Goal: Find specific page/section: Find specific page/section

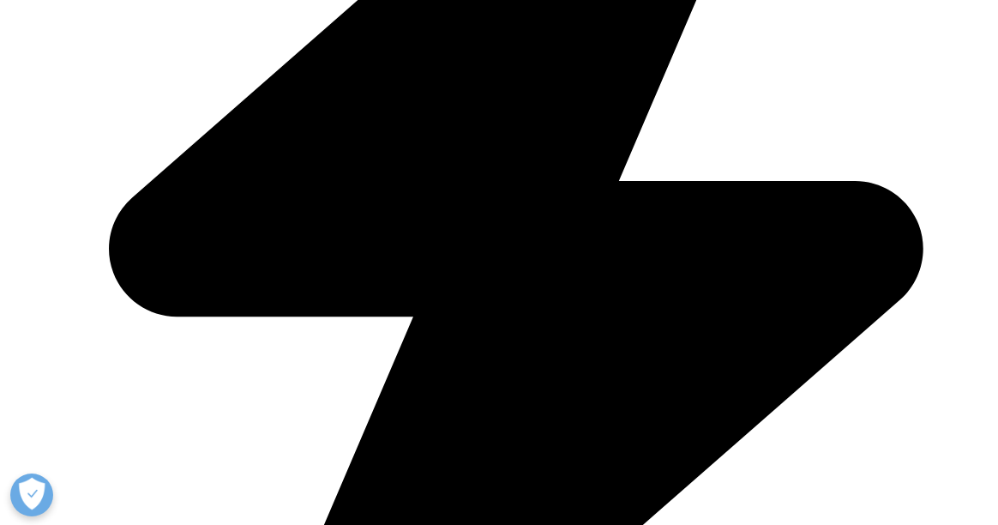
scroll to position [643, 0]
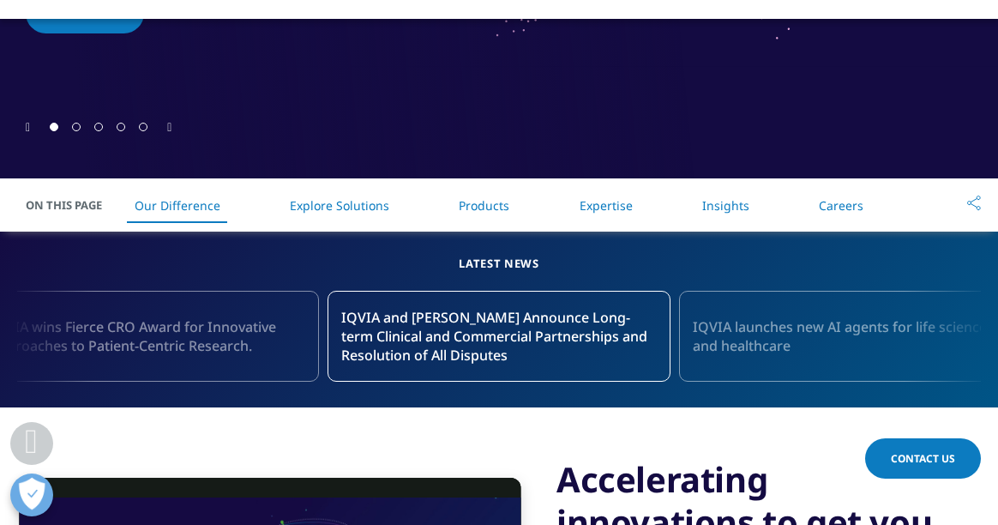
scroll to position [676, 0]
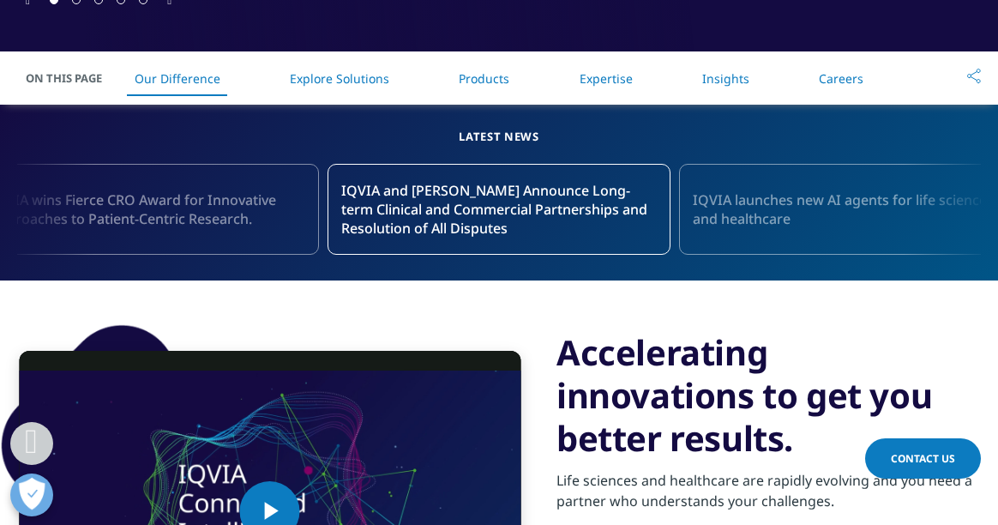
scroll to position [665, 0]
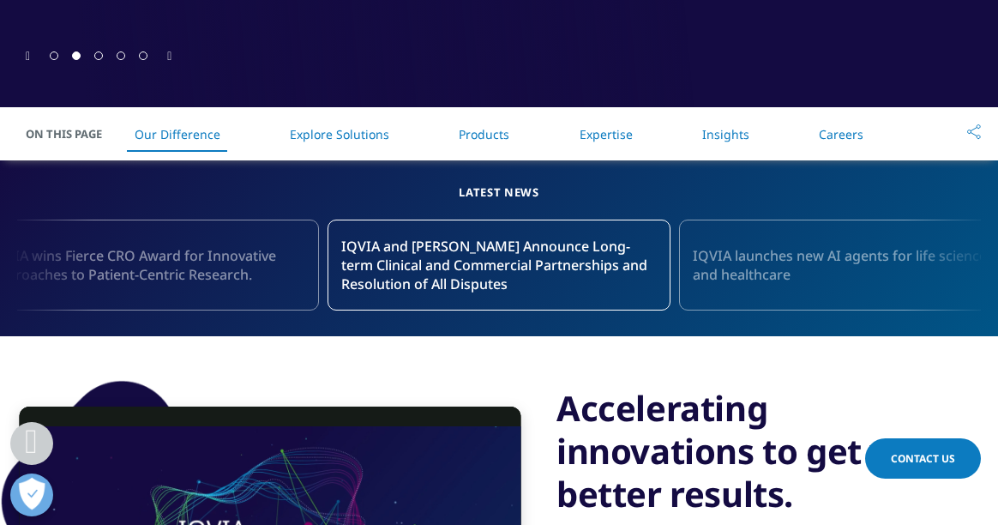
click at [480, 128] on link "Products" at bounding box center [484, 134] width 51 height 16
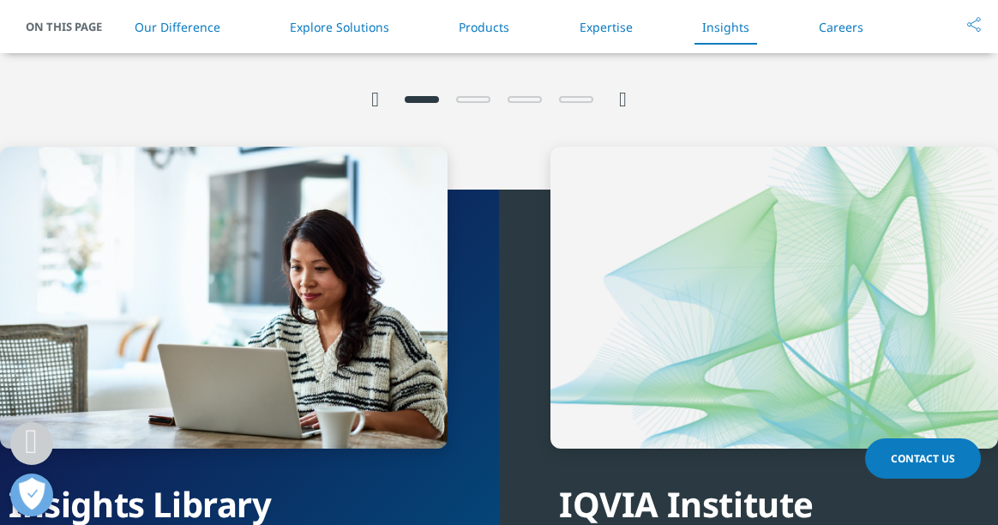
scroll to position [3586, 0]
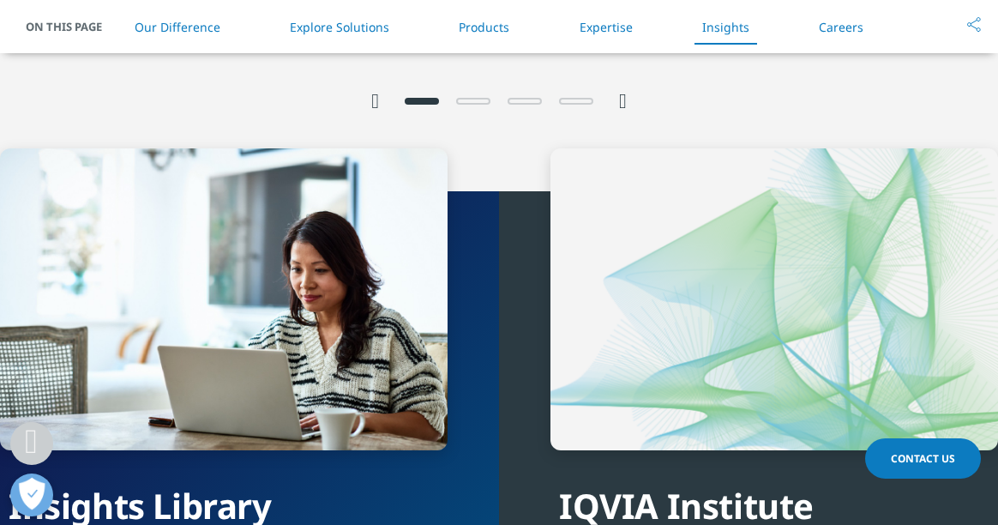
scroll to position [3586, 0]
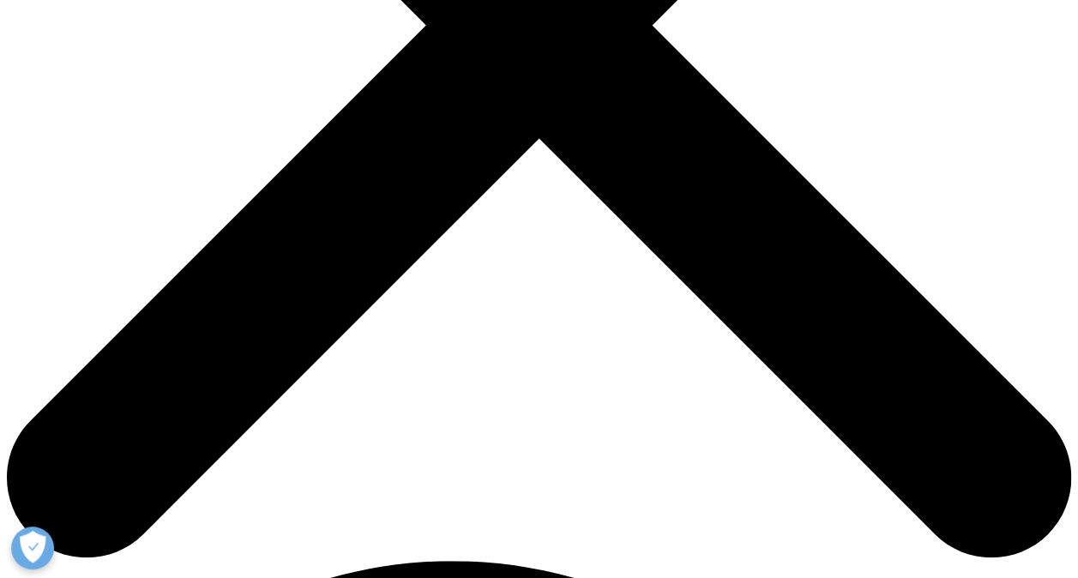
scroll to position [881, 0]
